Goal: Information Seeking & Learning: Find specific fact

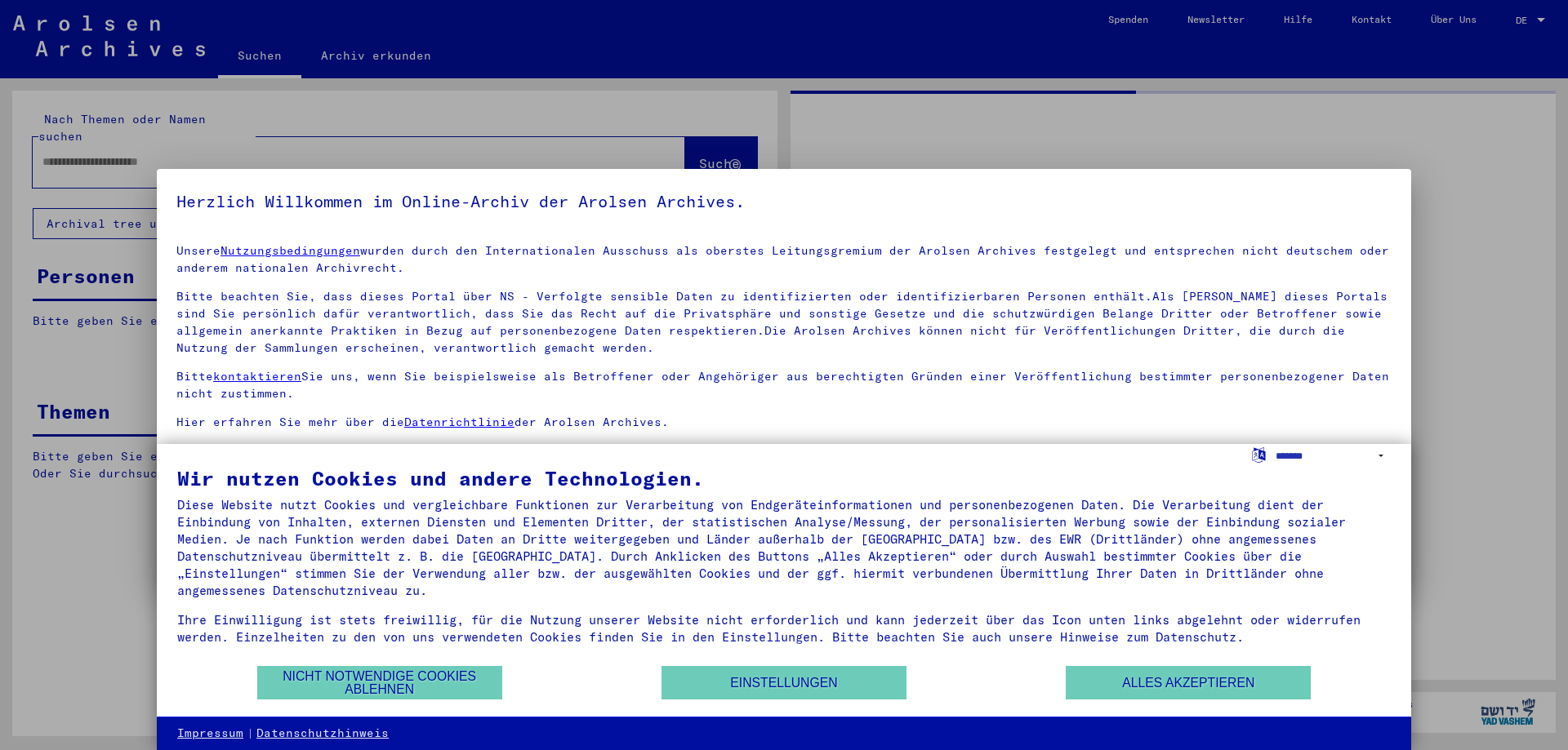
type input "*******"
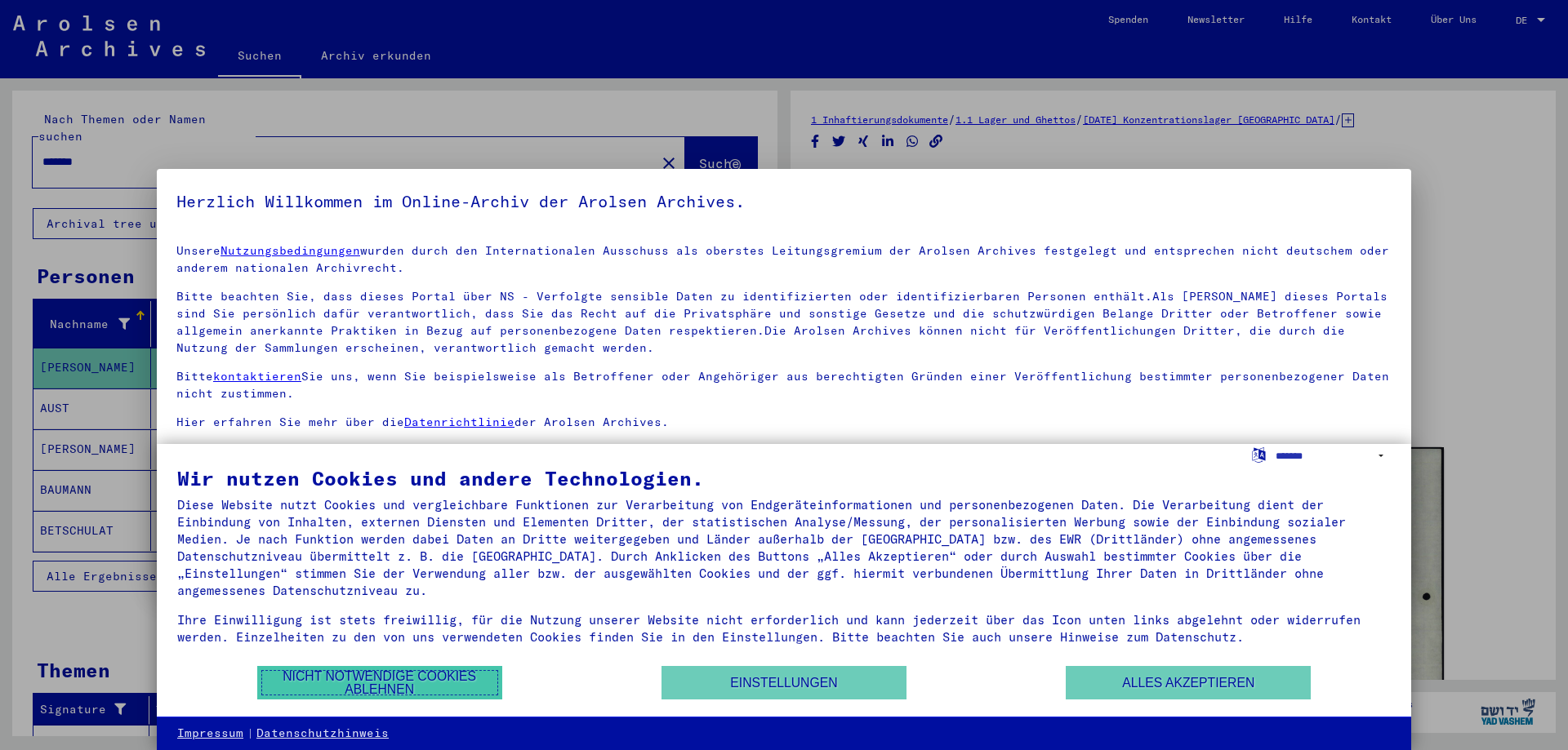
click at [436, 680] on button "Nicht notwendige Cookies ablehnen" at bounding box center [380, 683] width 245 height 33
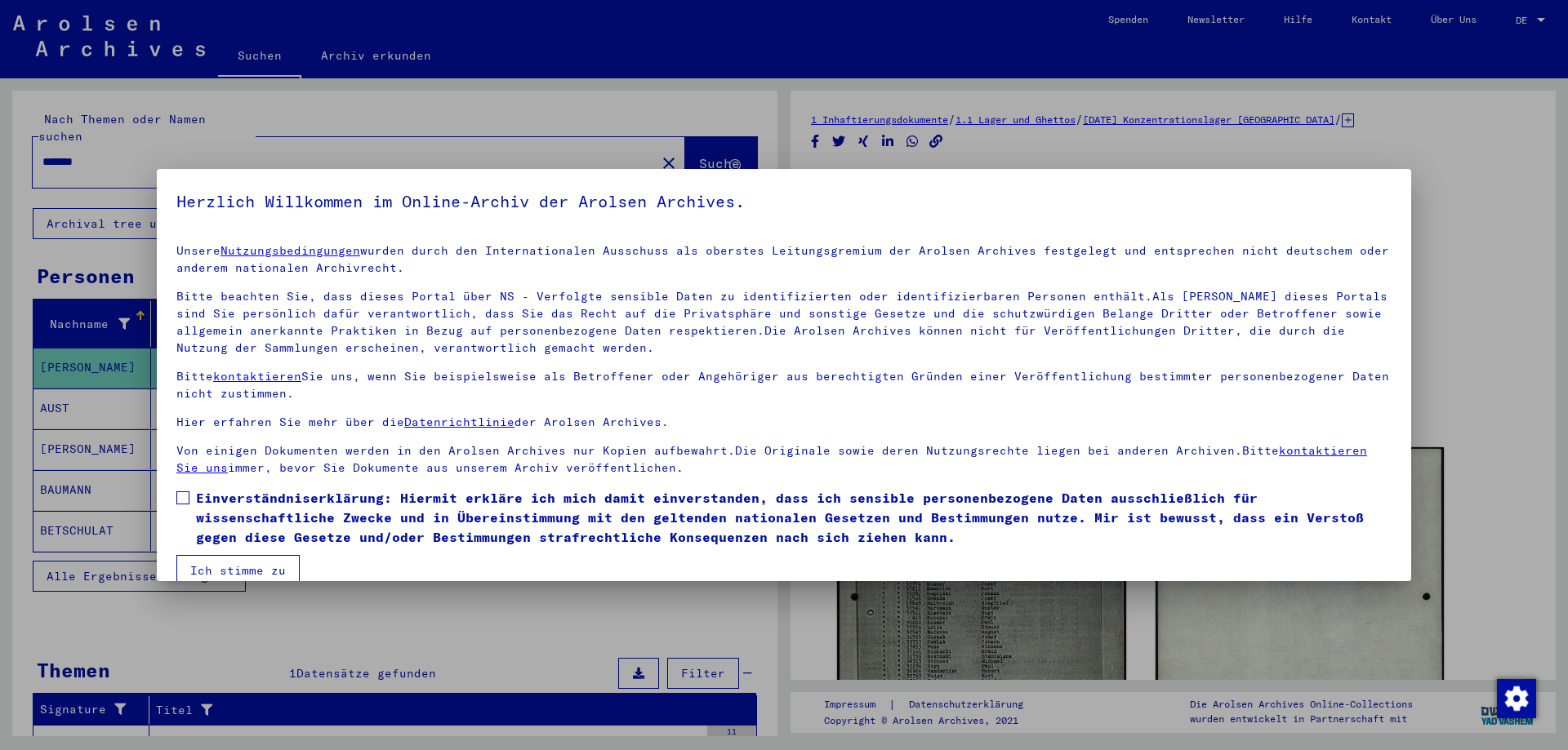
click at [186, 494] on span at bounding box center [183, 498] width 13 height 13
click at [206, 566] on button "Ich stimme zu" at bounding box center [238, 570] width 123 height 31
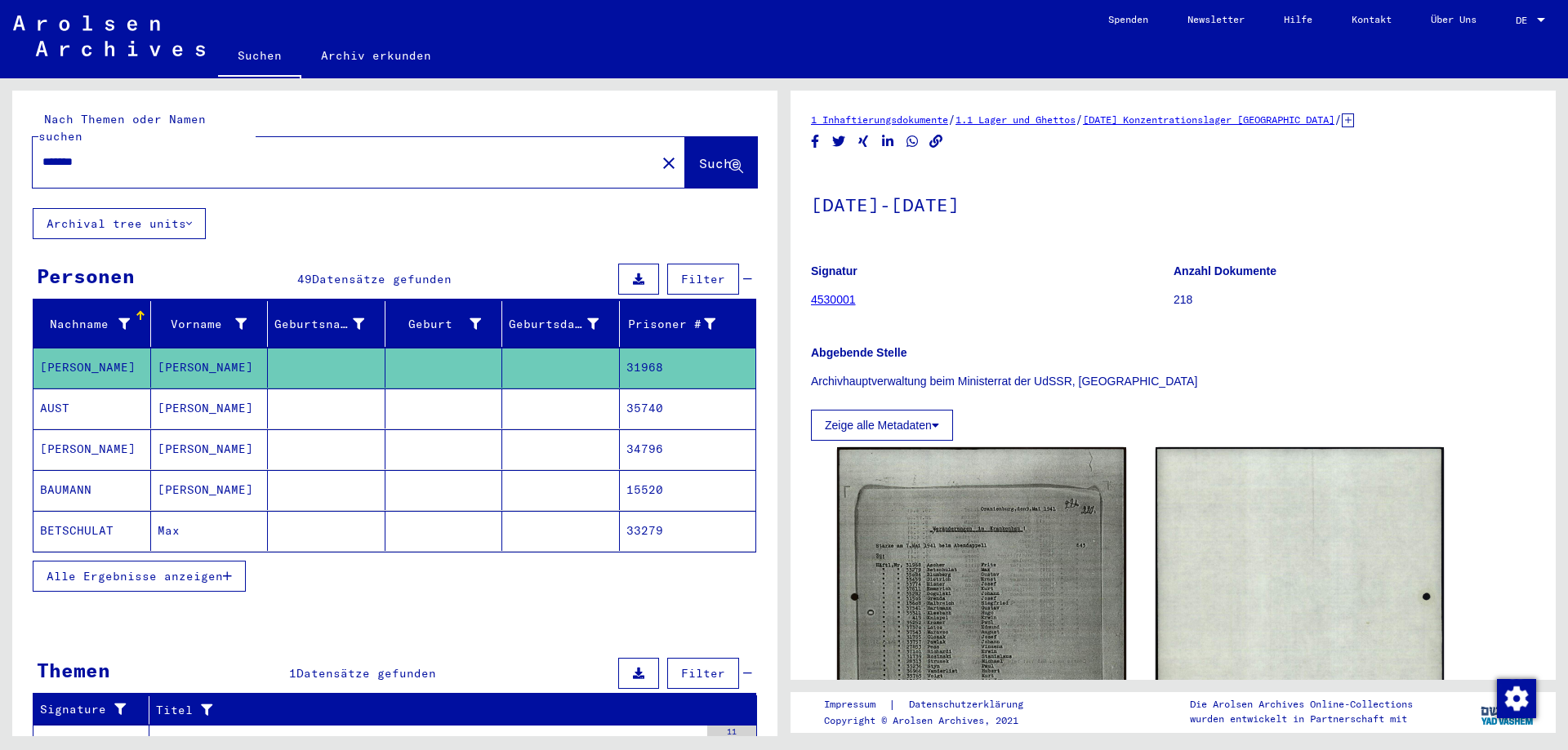
scroll to position [82, 0]
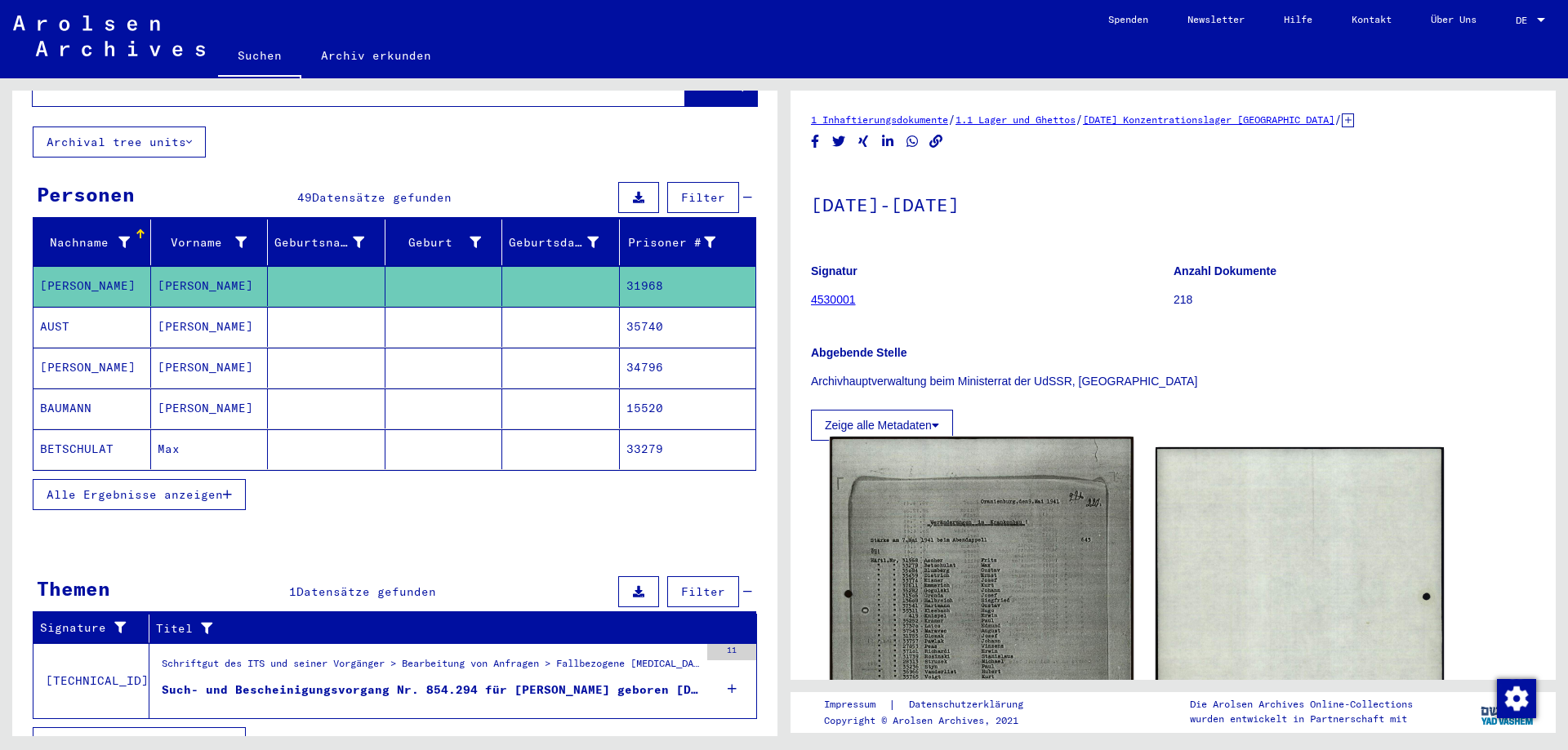
click at [993, 606] on img at bounding box center [981, 650] width 303 height 426
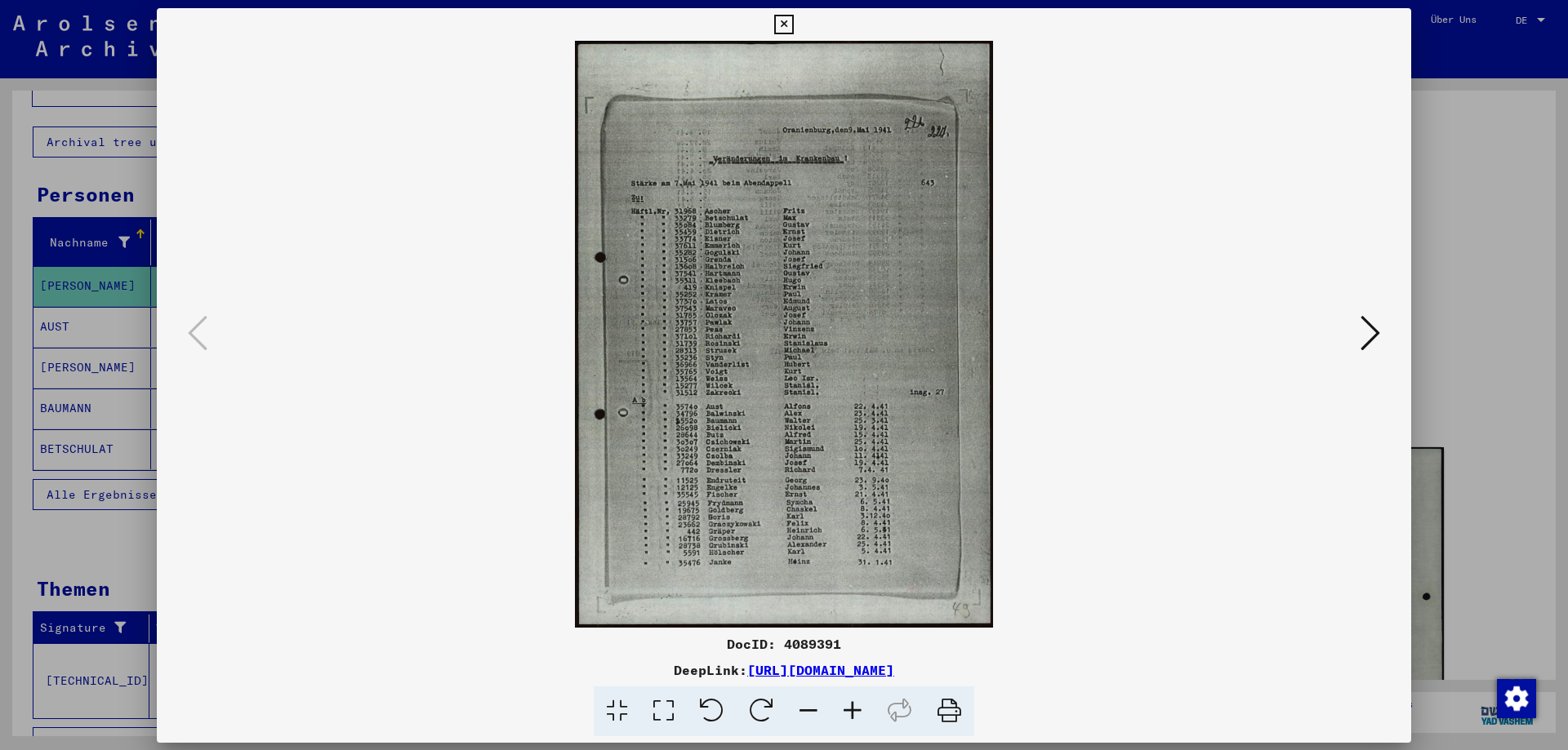
click at [993, 606] on div "DocID: 4089391 DeepLink: [URL][DOMAIN_NAME]" at bounding box center [783, 372] width 1254 height 728
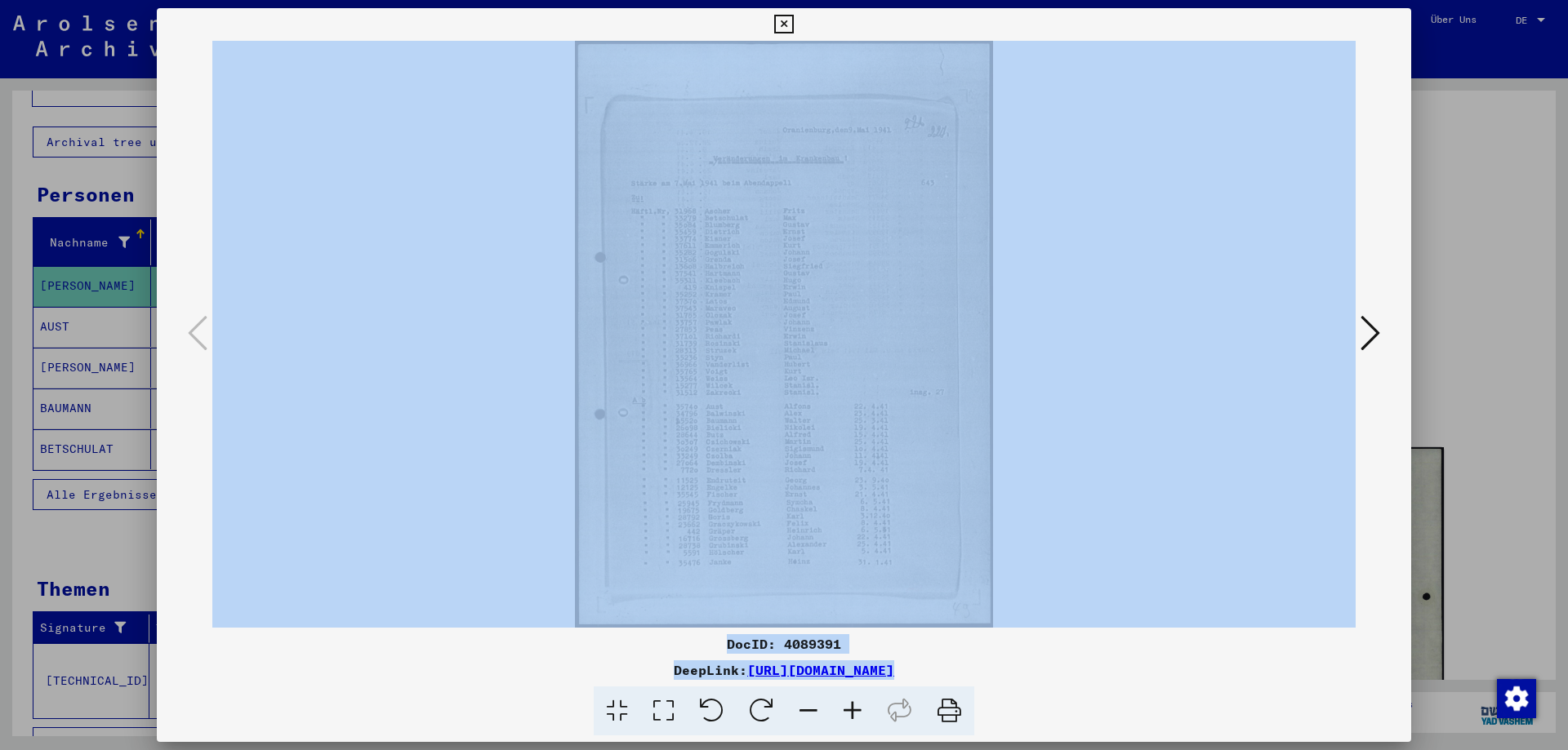
click at [1192, 367] on img at bounding box center [783, 334] width 1143 height 587
click at [1233, 651] on div "DocID: 4089391" at bounding box center [783, 645] width 1254 height 20
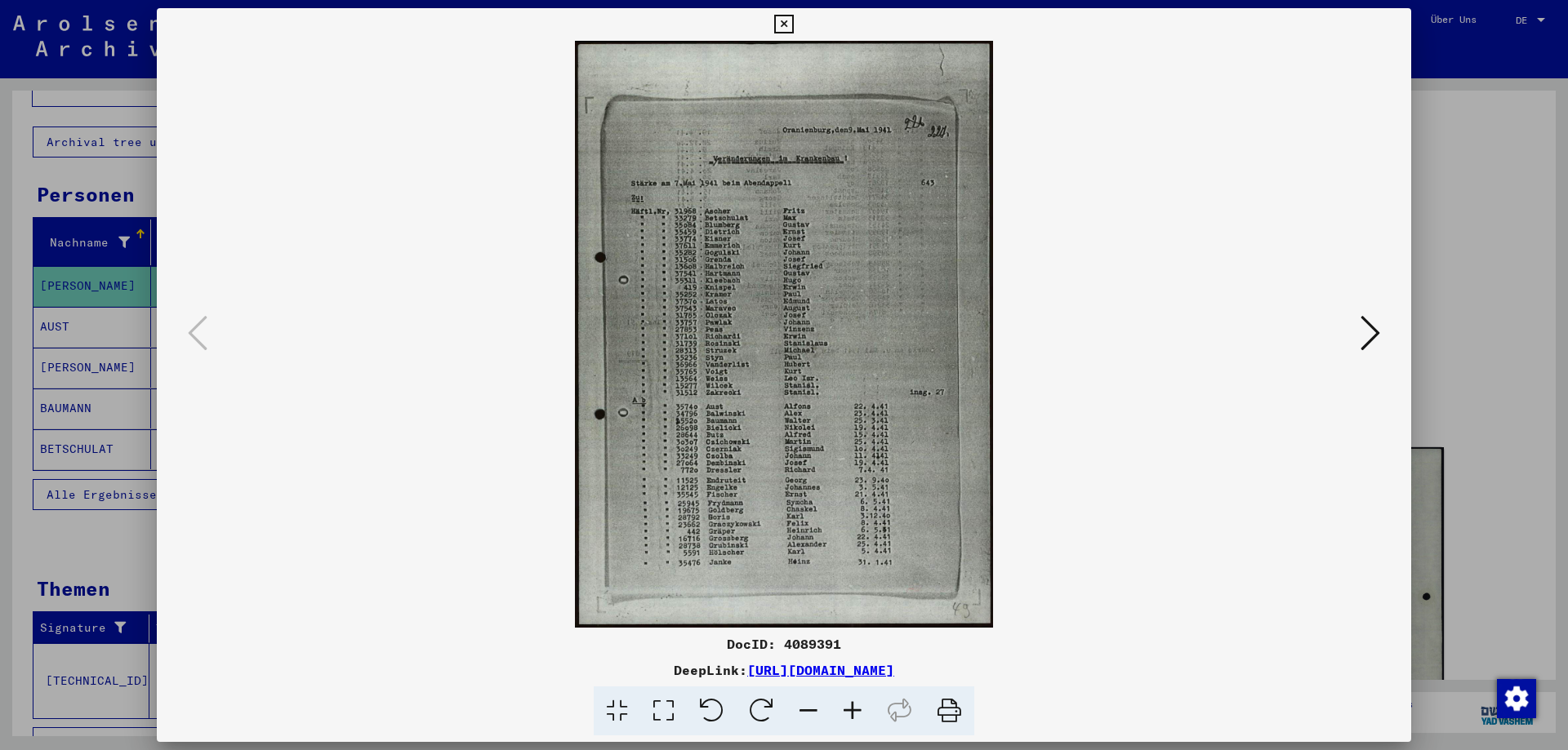
click at [848, 707] on icon at bounding box center [852, 712] width 44 height 50
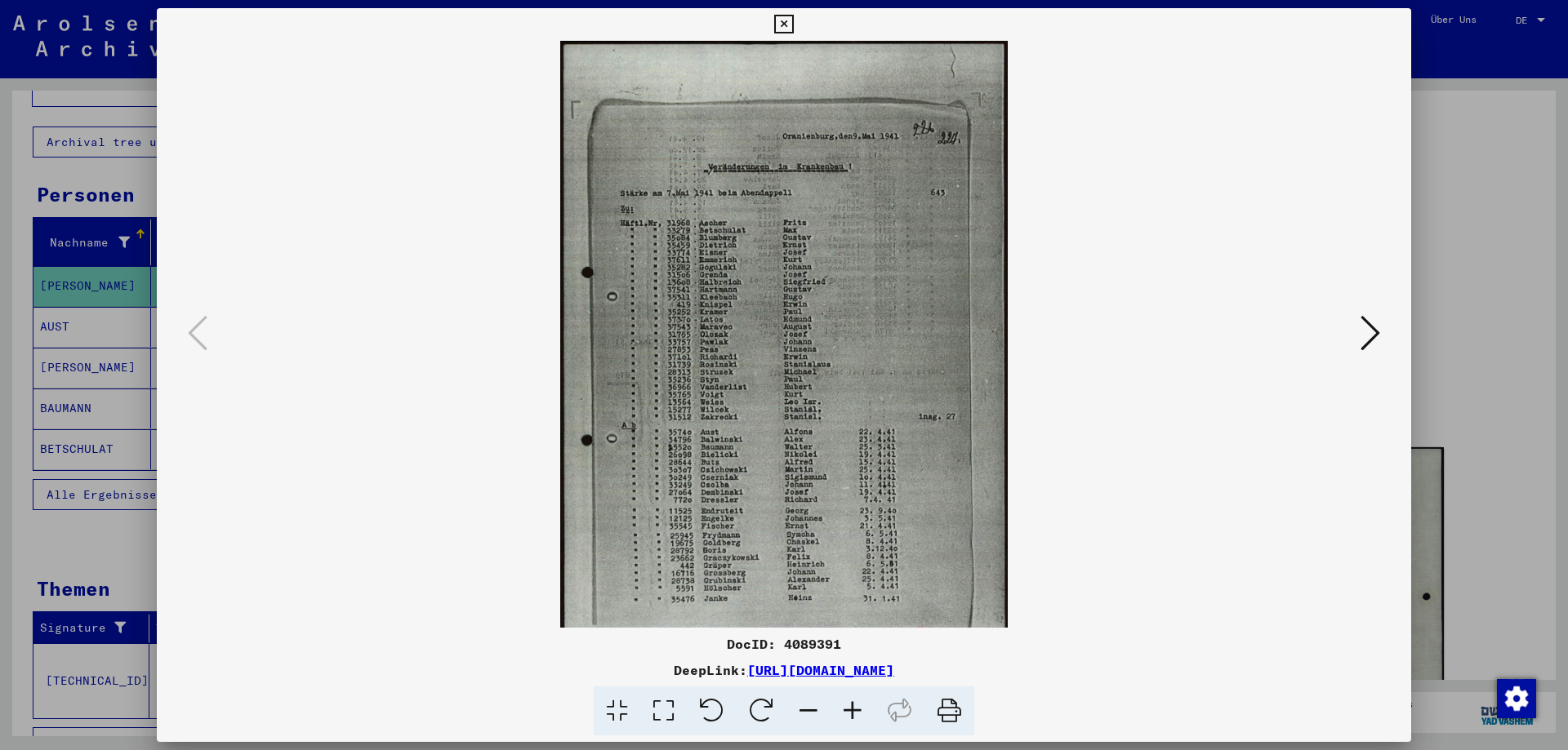
click at [848, 707] on icon at bounding box center [852, 712] width 44 height 50
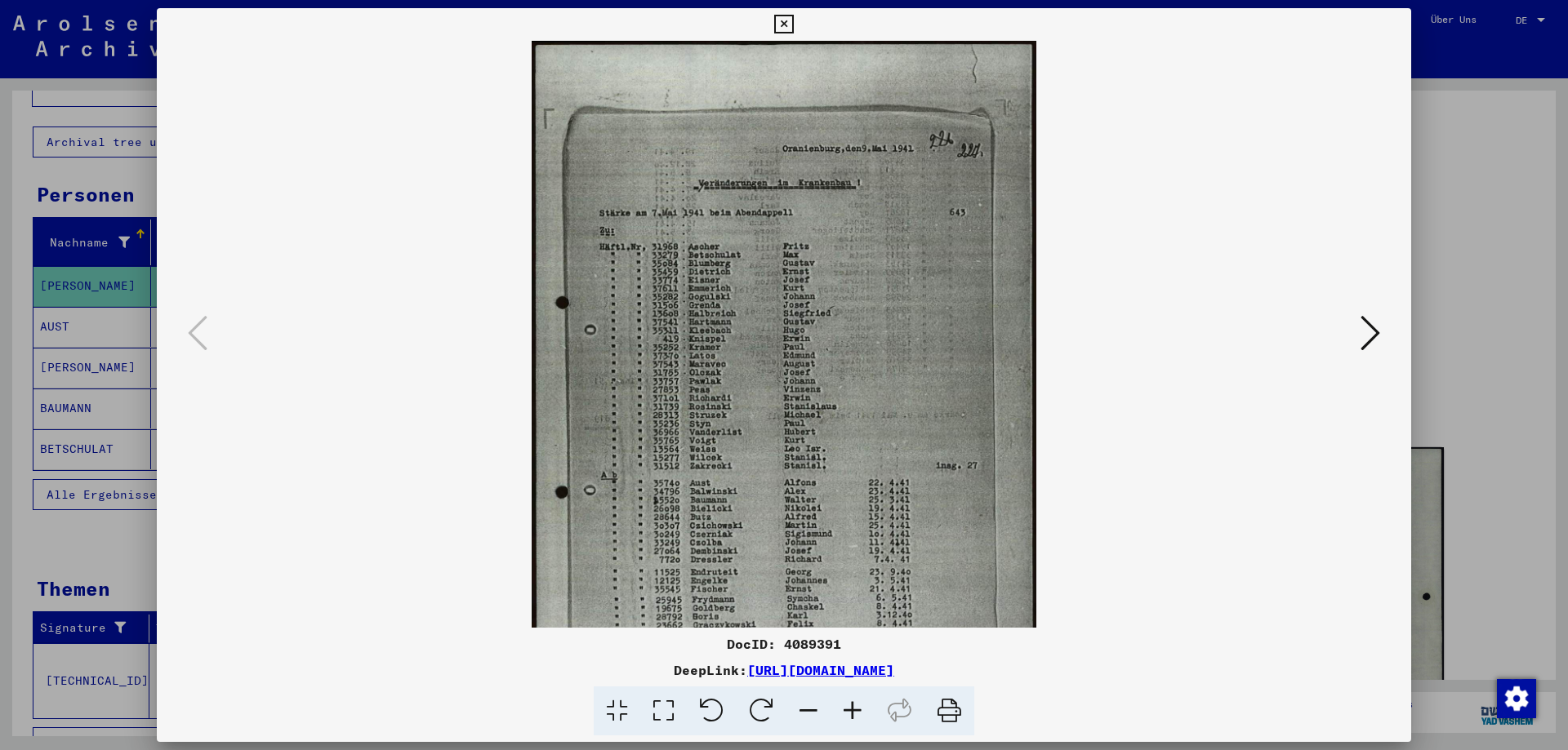
click at [848, 707] on icon at bounding box center [852, 712] width 44 height 50
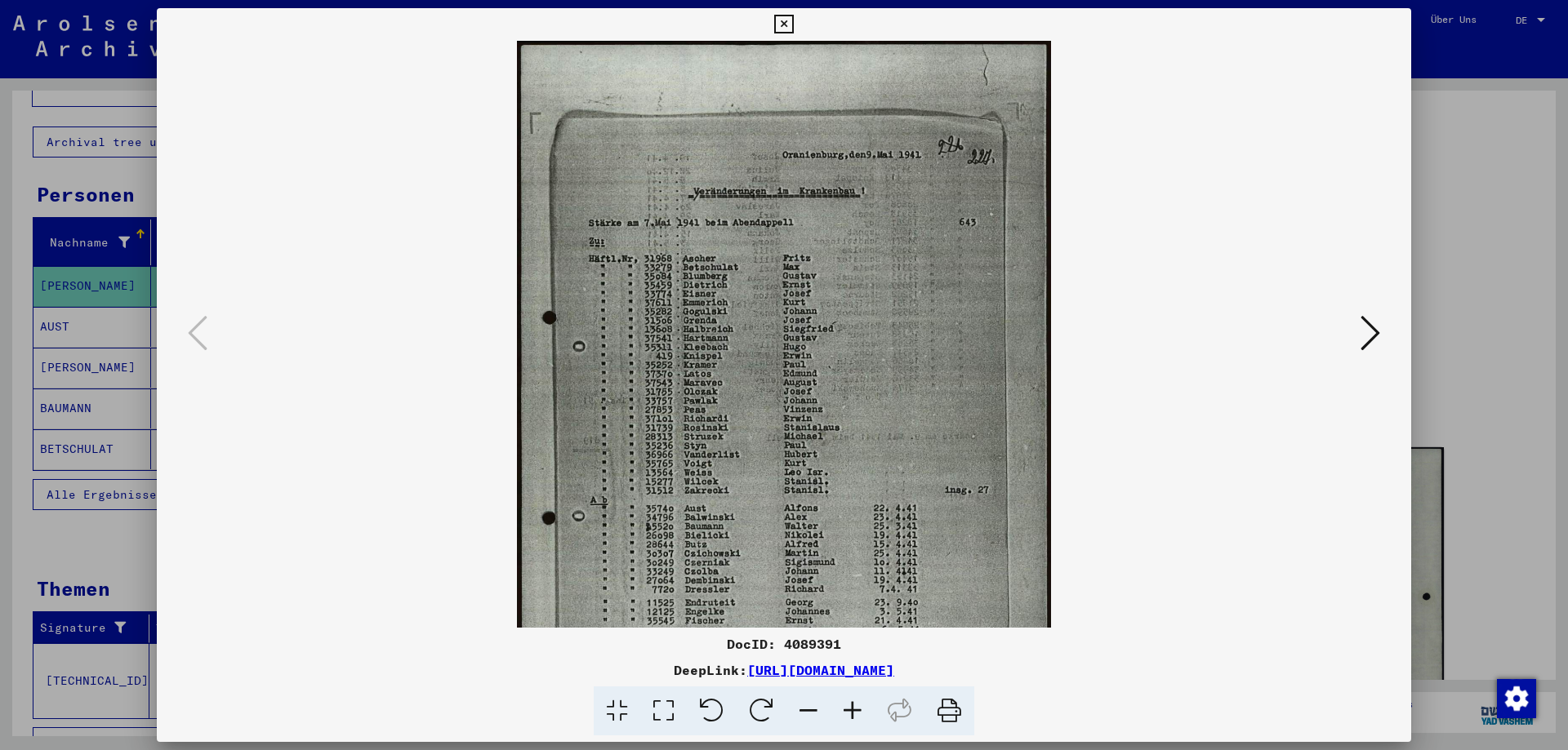
click at [848, 707] on icon at bounding box center [852, 712] width 44 height 50
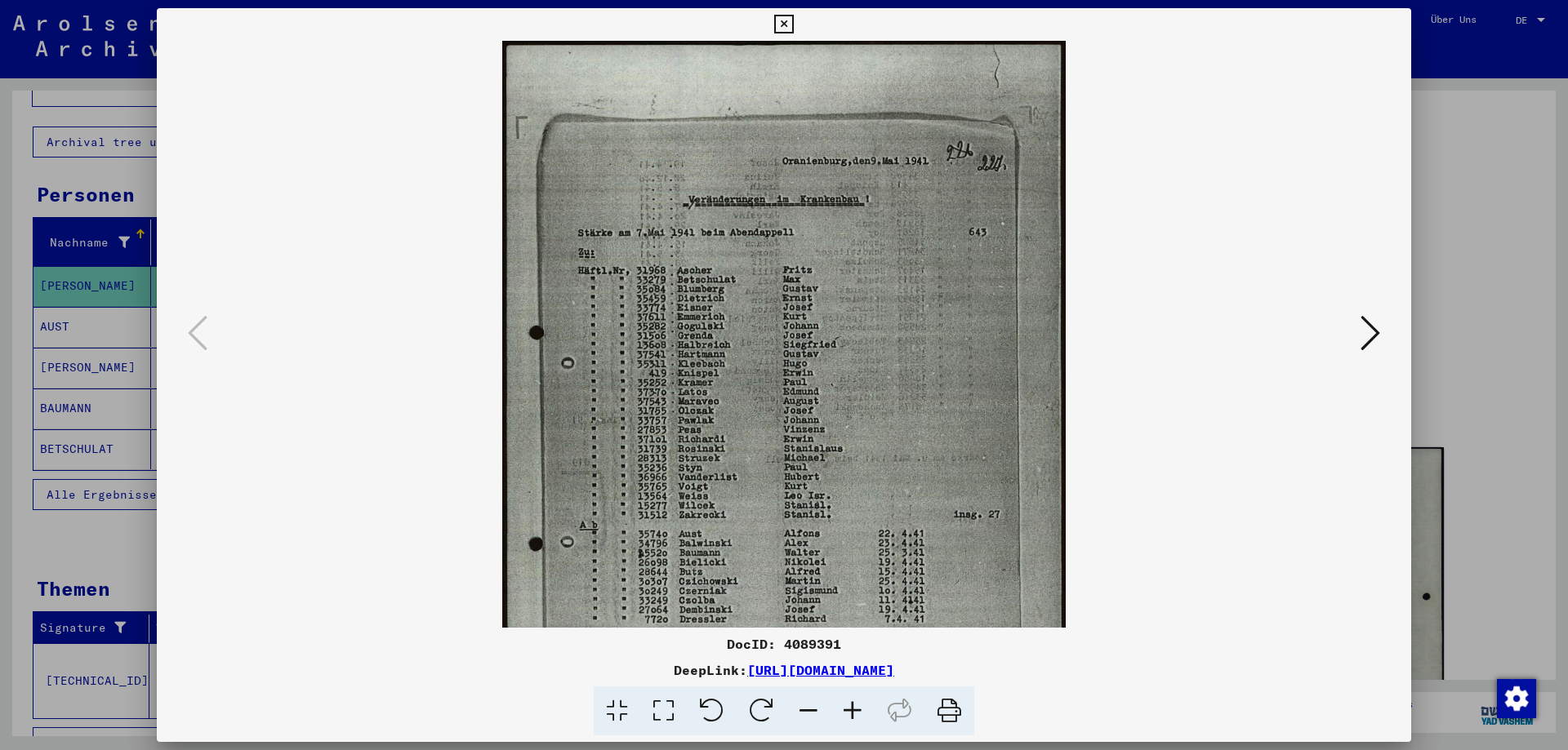
click at [848, 707] on icon at bounding box center [852, 712] width 44 height 50
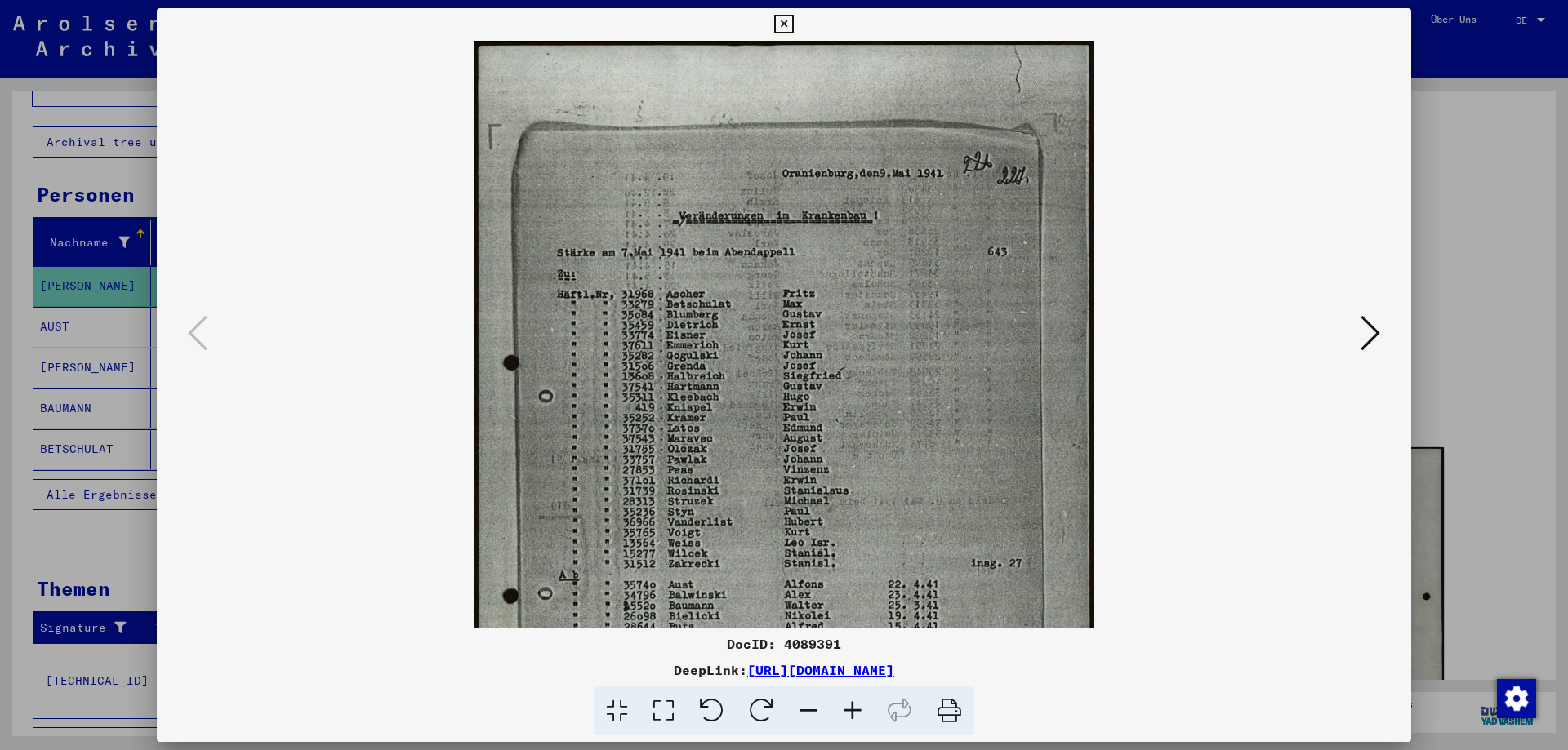
click at [784, 17] on icon at bounding box center [783, 25] width 19 height 20
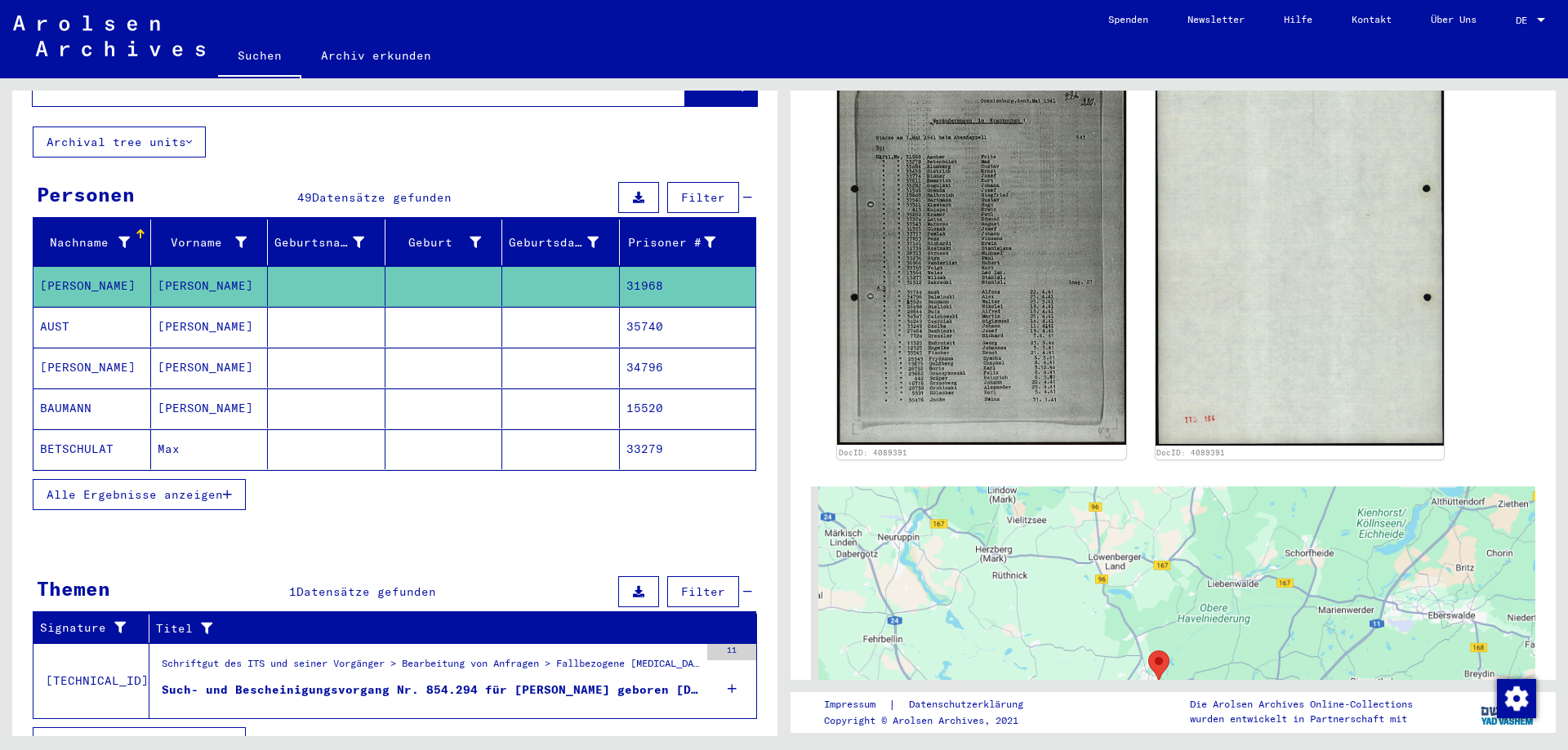
scroll to position [490, 0]
